Goal: Information Seeking & Learning: Learn about a topic

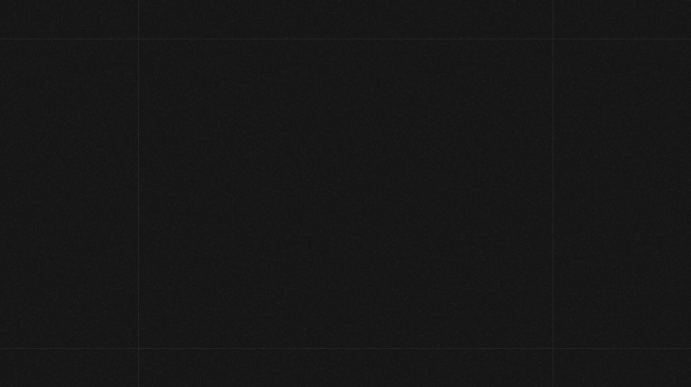
scroll to position [4, 0]
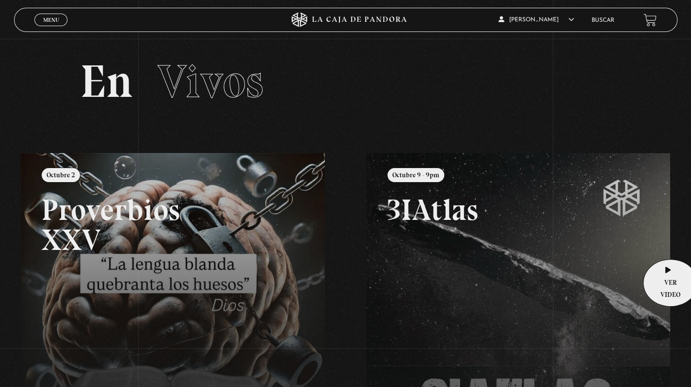
drag, startPoint x: 683, startPoint y: 218, endPoint x: 667, endPoint y: 245, distance: 31.5
click at [667, 245] on div "Menu Cerrar Lorraine López Flores En vivos Pandora Centinelas Mi cuenta Salir B…" at bounding box center [345, 322] width 691 height 577
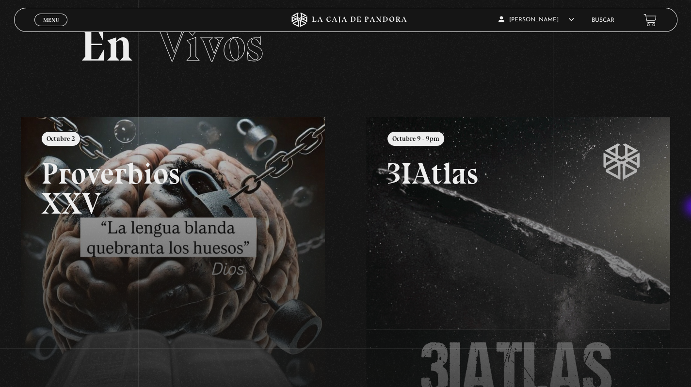
scroll to position [40, 0]
click at [174, 244] on link at bounding box center [366, 310] width 691 height 387
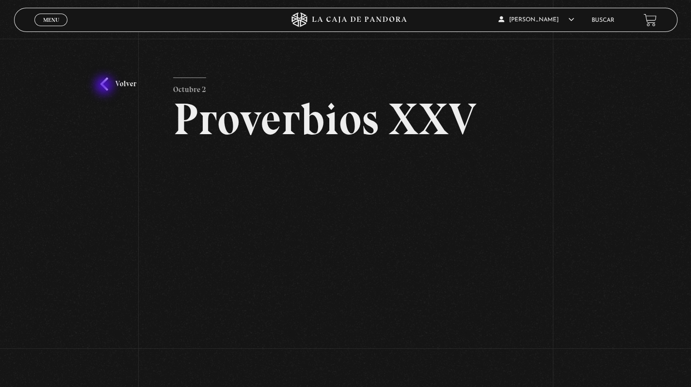
click at [105, 86] on link "Volver" at bounding box center [118, 84] width 36 height 13
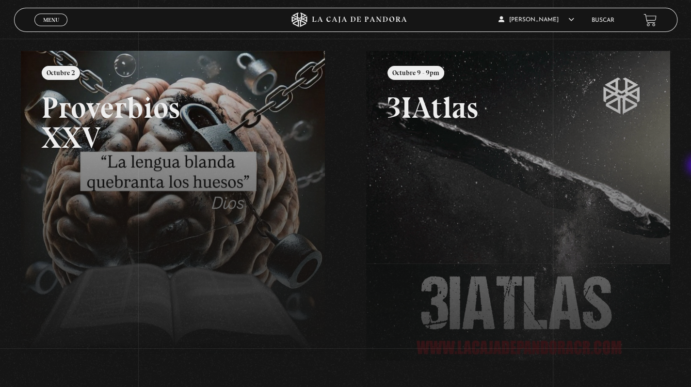
scroll to position [82, 0]
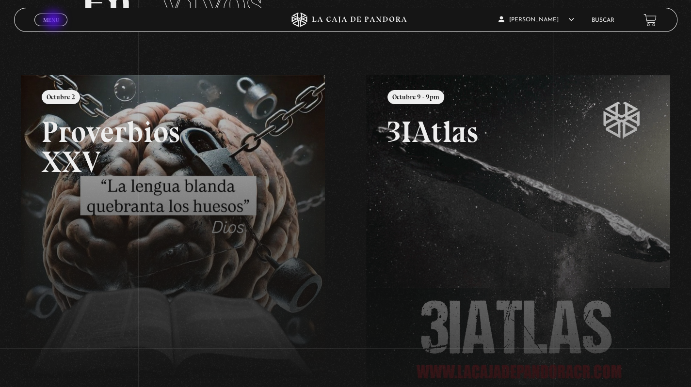
click at [54, 21] on span "Menu" at bounding box center [51, 20] width 16 height 6
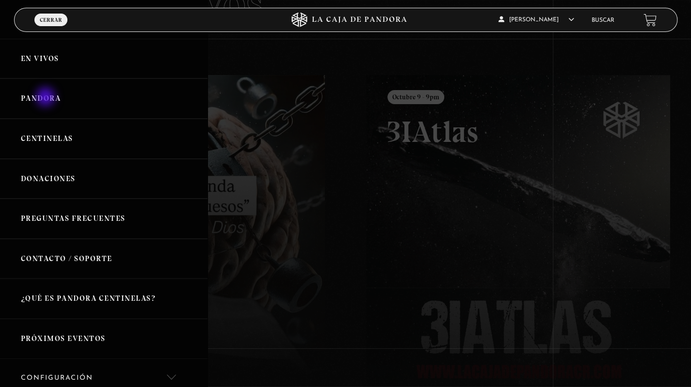
click at [47, 98] on link "Pandora" at bounding box center [103, 99] width 207 height 40
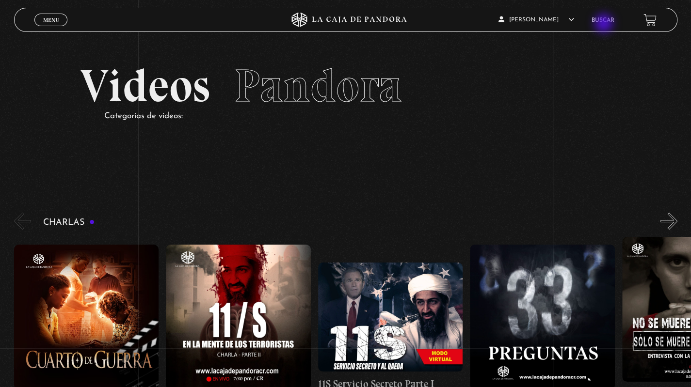
click at [604, 24] on li "Buscar" at bounding box center [602, 20] width 23 height 15
click at [605, 23] on link "Buscar" at bounding box center [602, 20] width 23 height 6
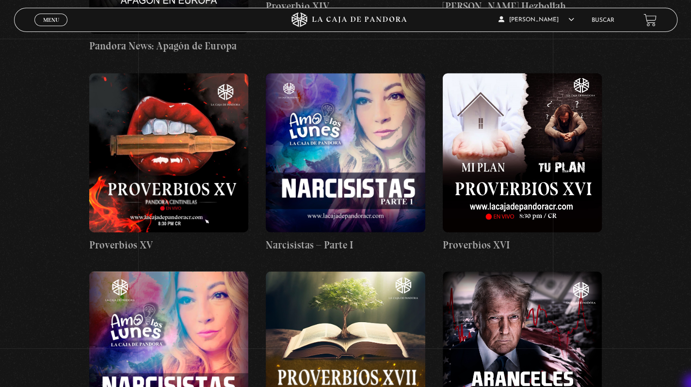
scroll to position [2940, 0]
click at [325, 156] on figure at bounding box center [345, 152] width 159 height 159
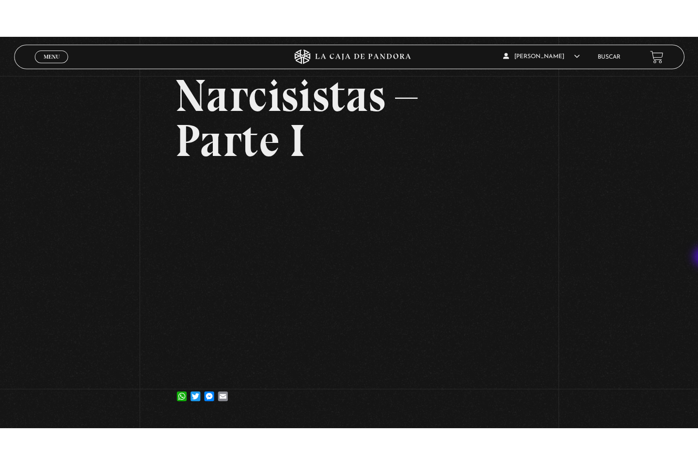
scroll to position [63, 0]
